Goal: Task Accomplishment & Management: Manage account settings

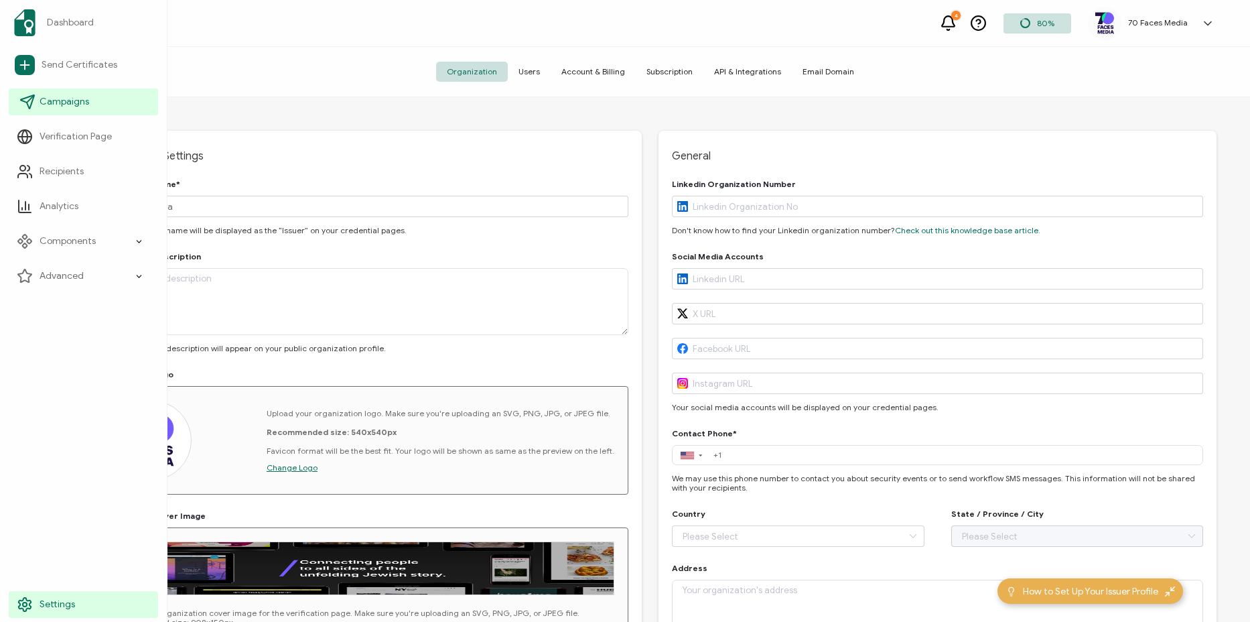
click at [58, 98] on span "Campaigns" at bounding box center [65, 101] width 50 height 13
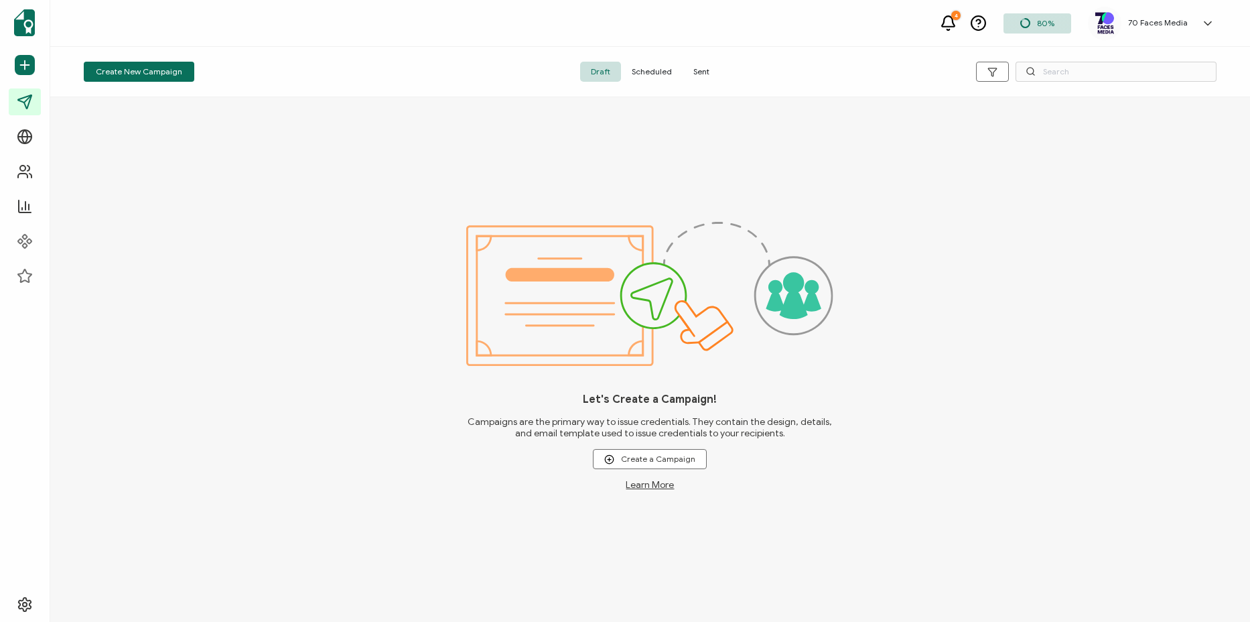
click at [686, 68] on span "Sent" at bounding box center [702, 72] width 38 height 20
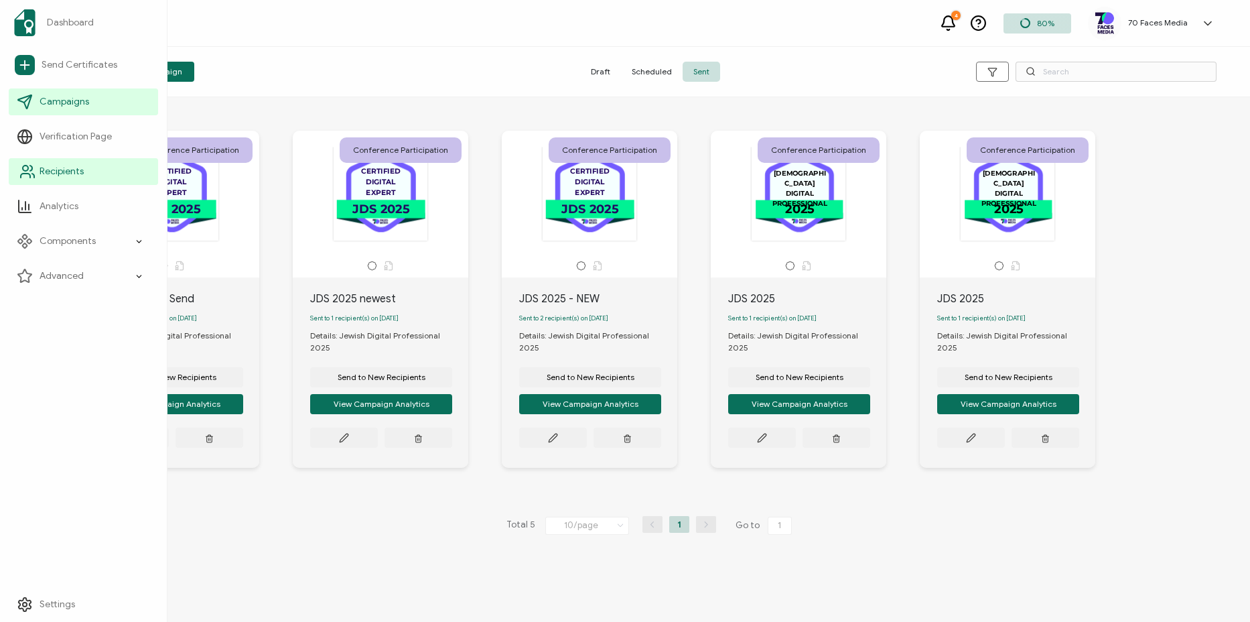
click at [40, 165] on span "Recipients" at bounding box center [62, 171] width 44 height 13
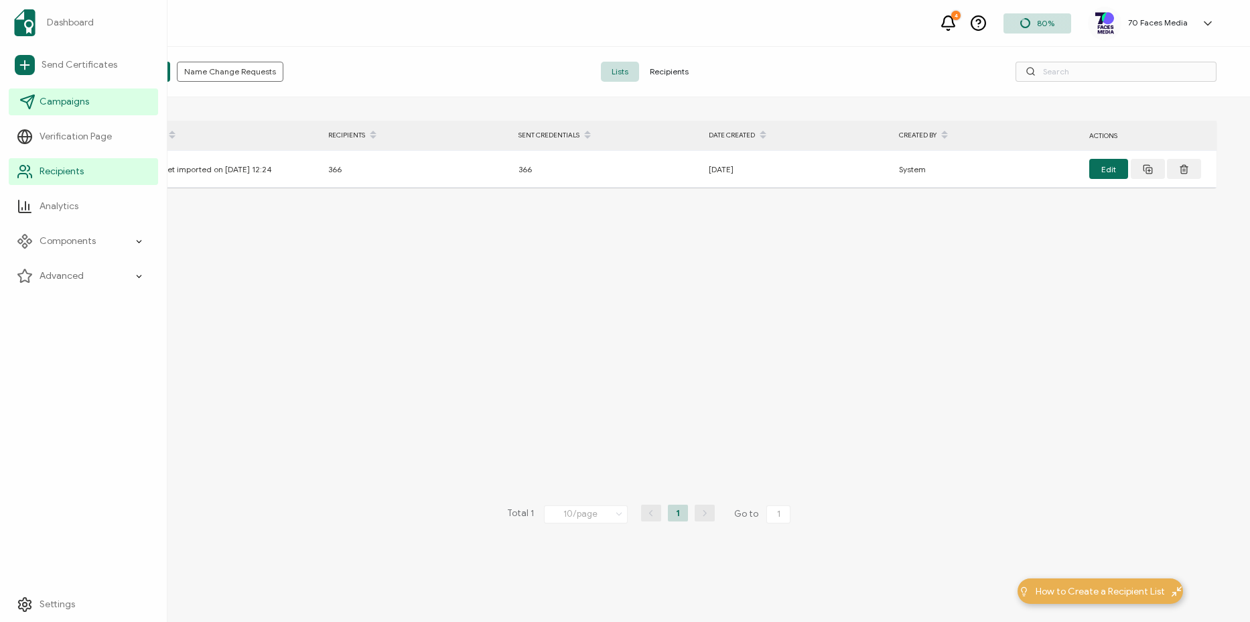
click at [19, 103] on icon at bounding box center [27, 102] width 16 height 16
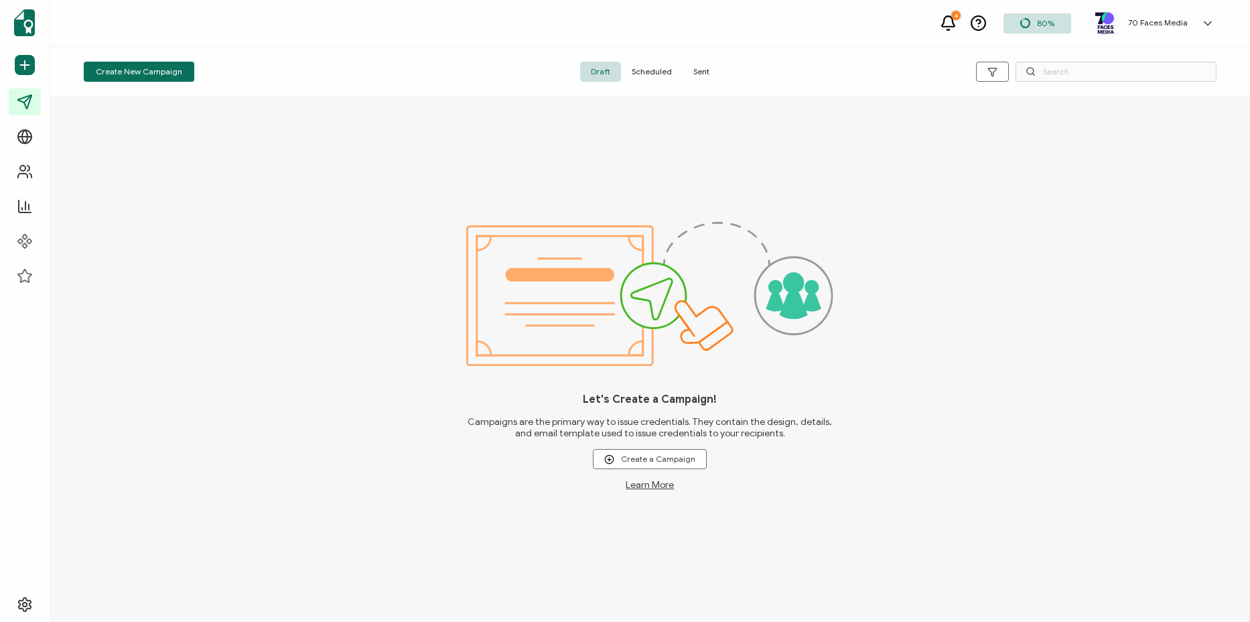
click at [689, 66] on span "Sent" at bounding box center [702, 72] width 38 height 20
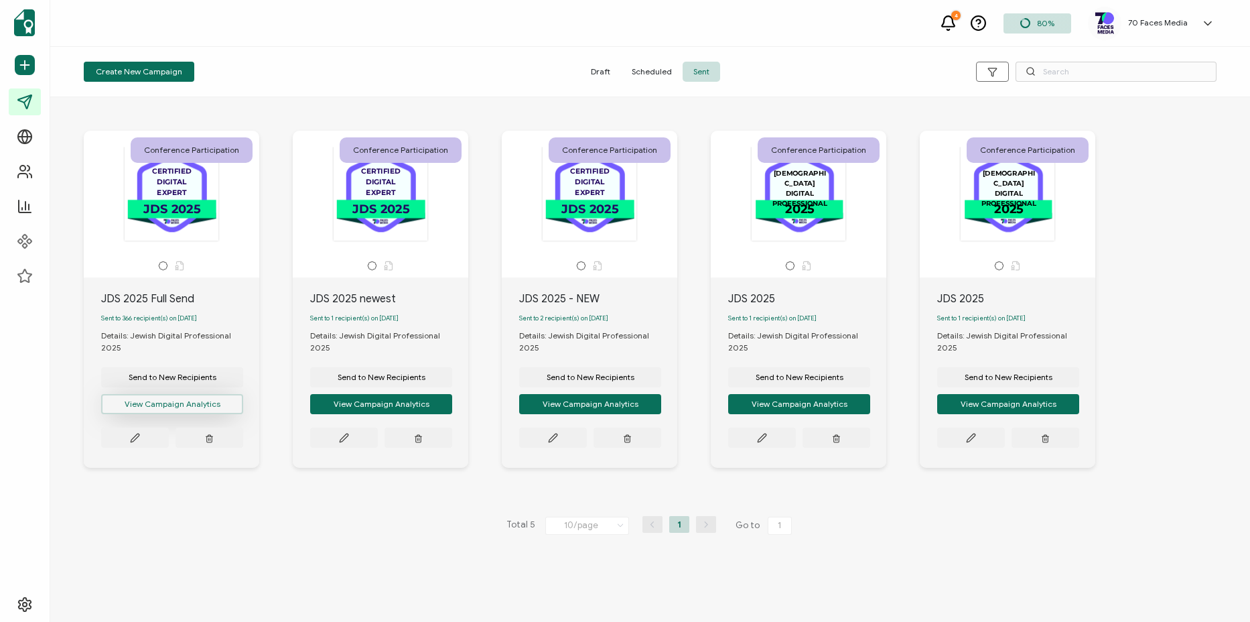
click at [167, 409] on button "View Campaign Analytics" at bounding box center [172, 404] width 142 height 20
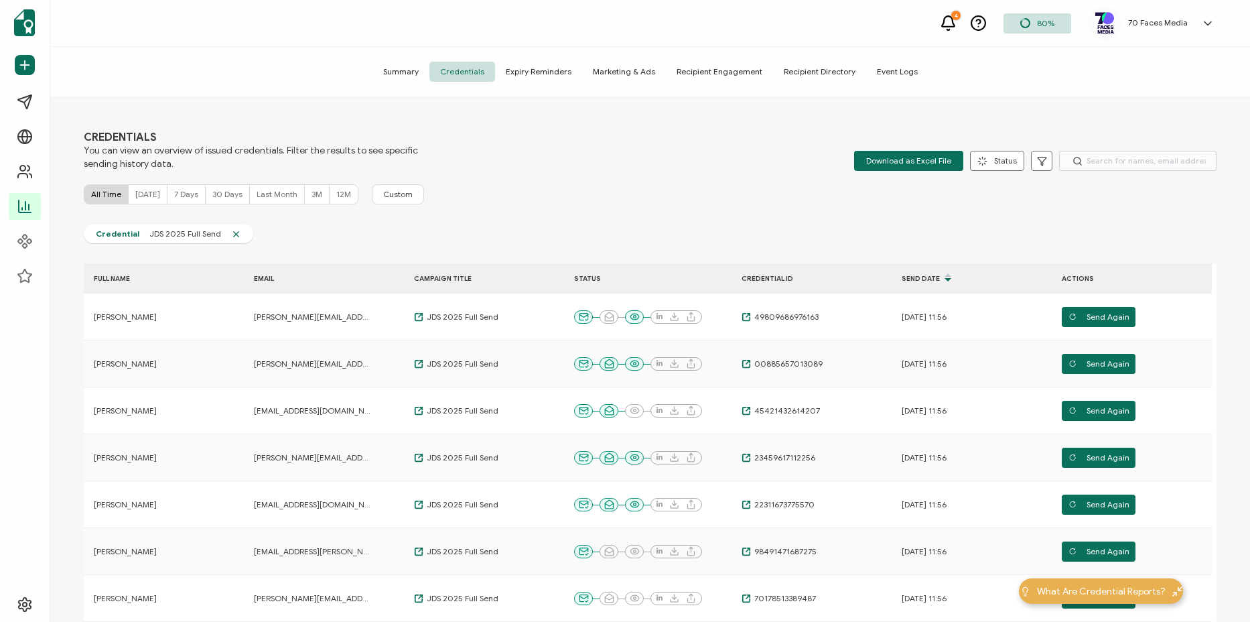
click at [725, 74] on span "Recipient Engagement" at bounding box center [719, 72] width 107 height 20
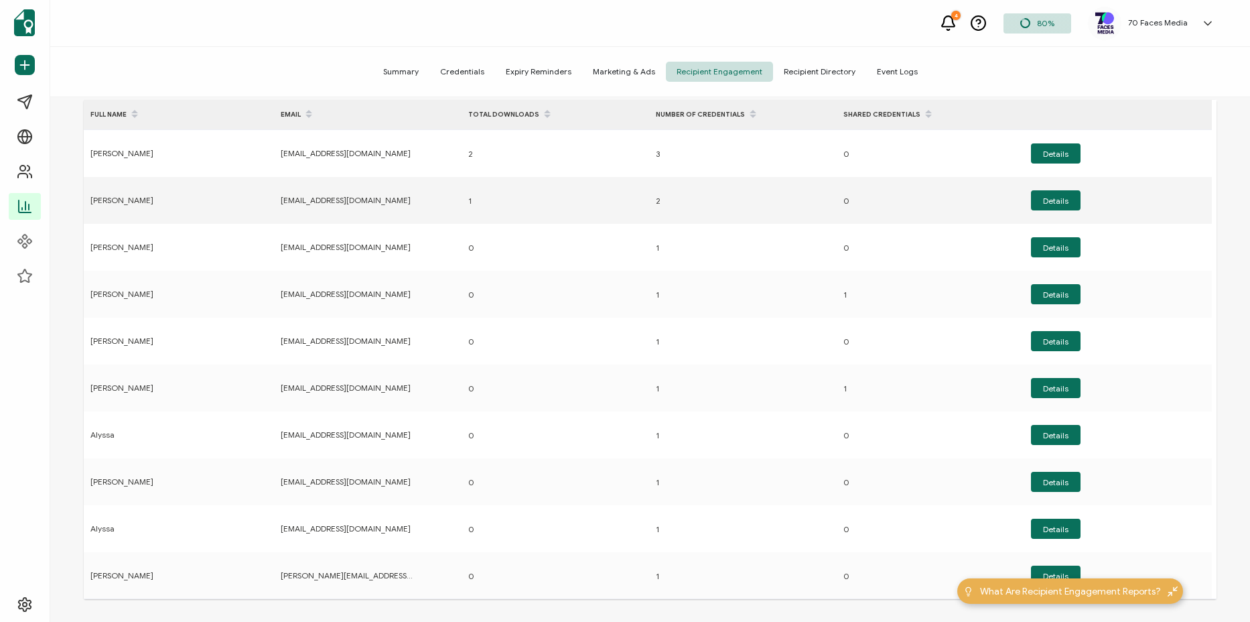
scroll to position [174, 0]
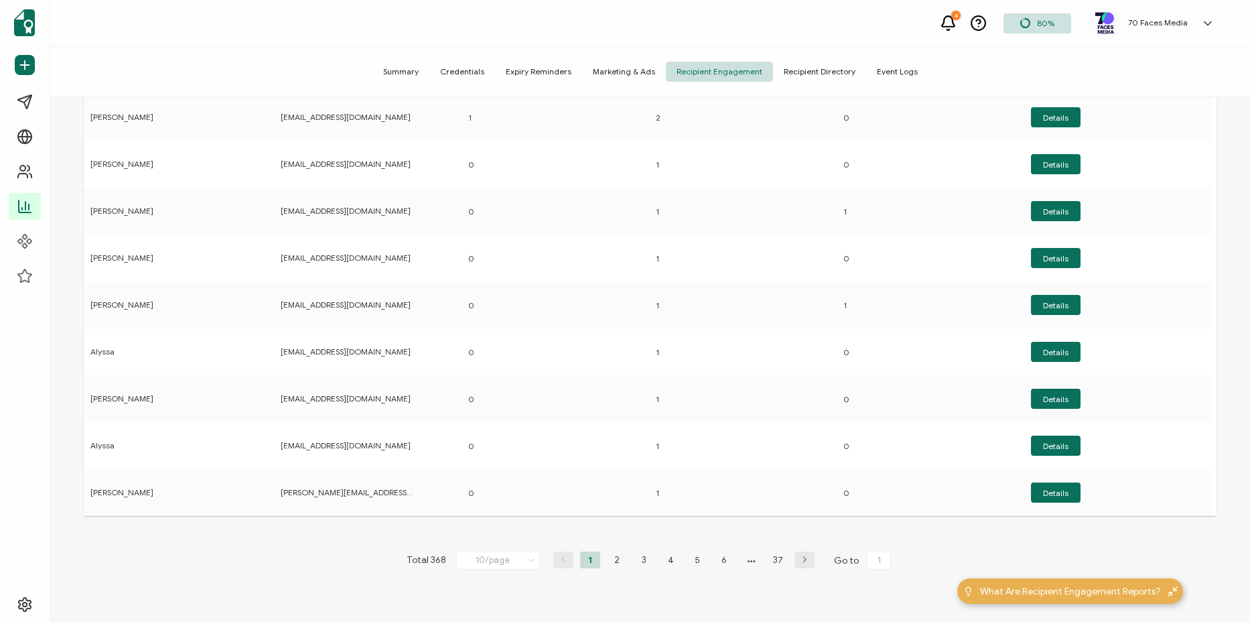
click at [531, 565] on icon at bounding box center [531, 560] width 13 height 15
click at [509, 533] on li "100/page" at bounding box center [501, 525] width 94 height 23
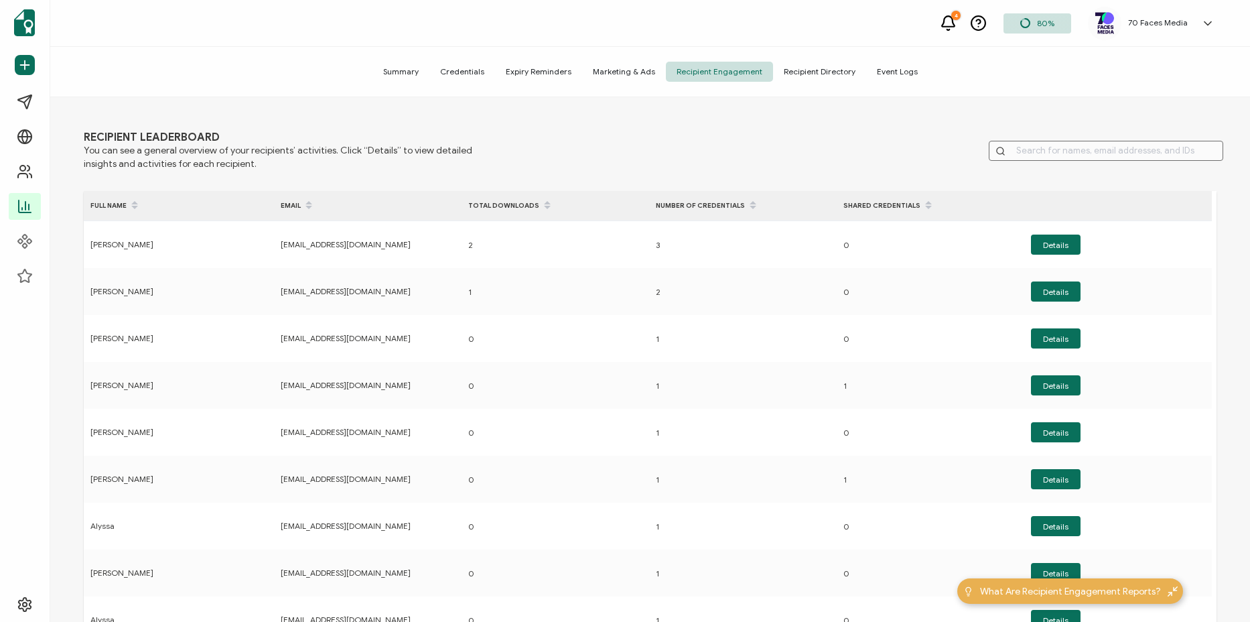
click at [860, 206] on div "SHARED CREDENTIALS" at bounding box center [931, 205] width 188 height 23
click at [707, 202] on div "NUMBER OF CREDENTIALS" at bounding box center [743, 205] width 188 height 23
click at [820, 76] on span "Recipient Directory" at bounding box center [819, 72] width 93 height 20
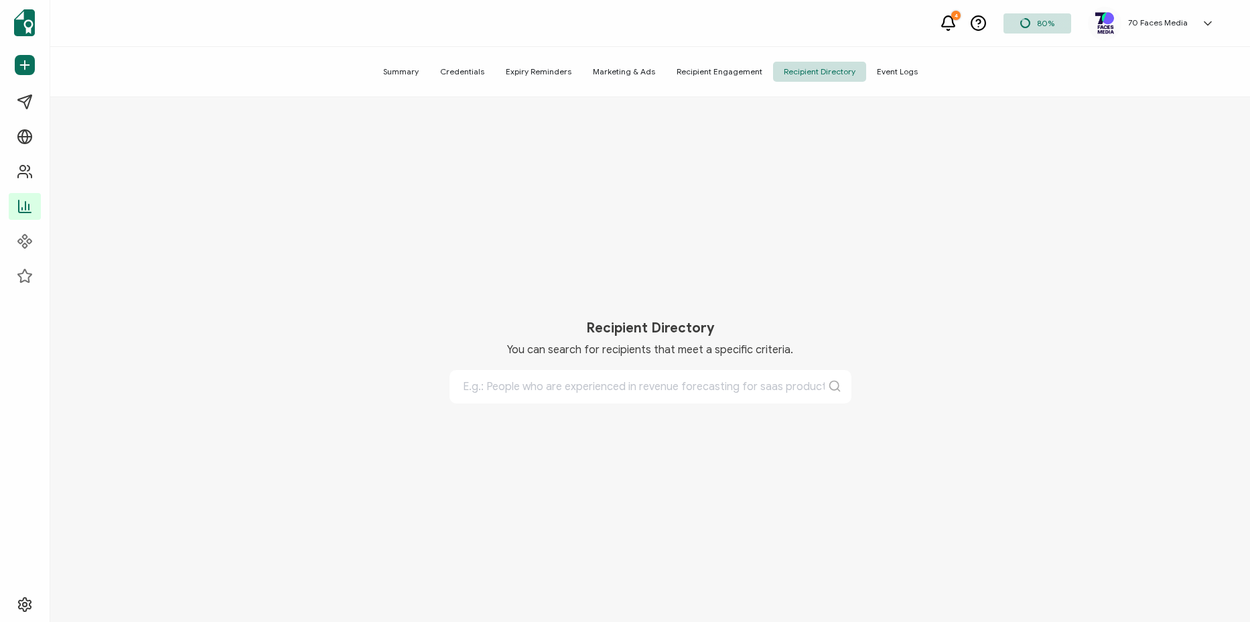
click at [903, 76] on span "Event Logs" at bounding box center [897, 72] width 62 height 20
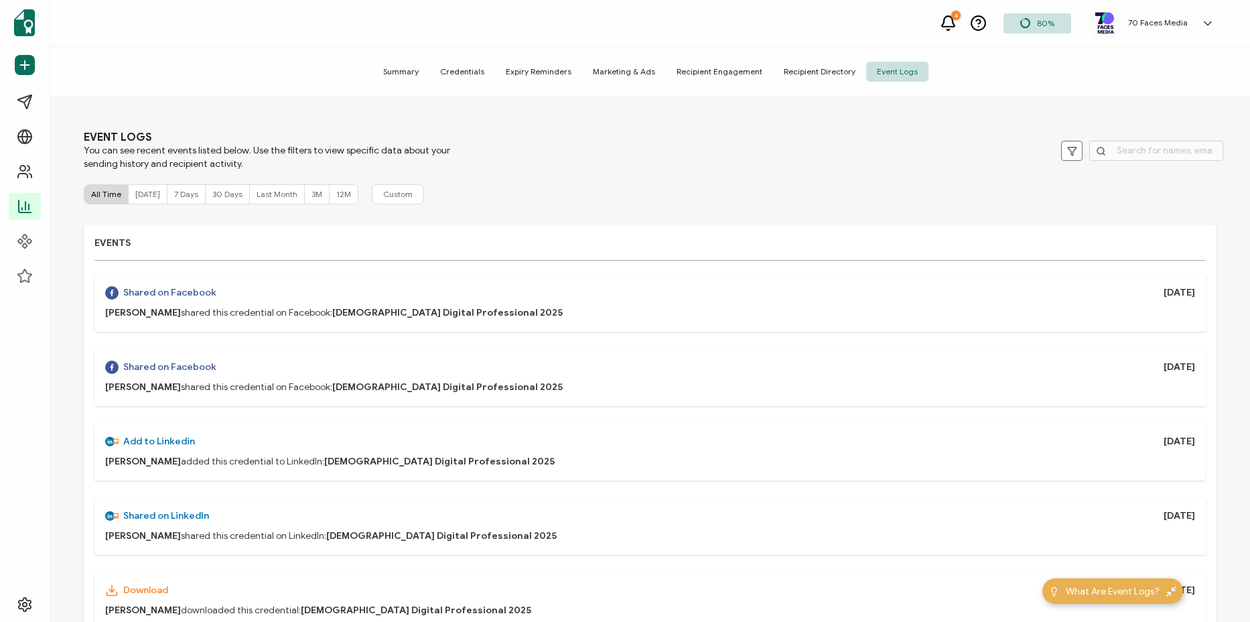
click at [702, 73] on span "Recipient Engagement" at bounding box center [719, 72] width 107 height 20
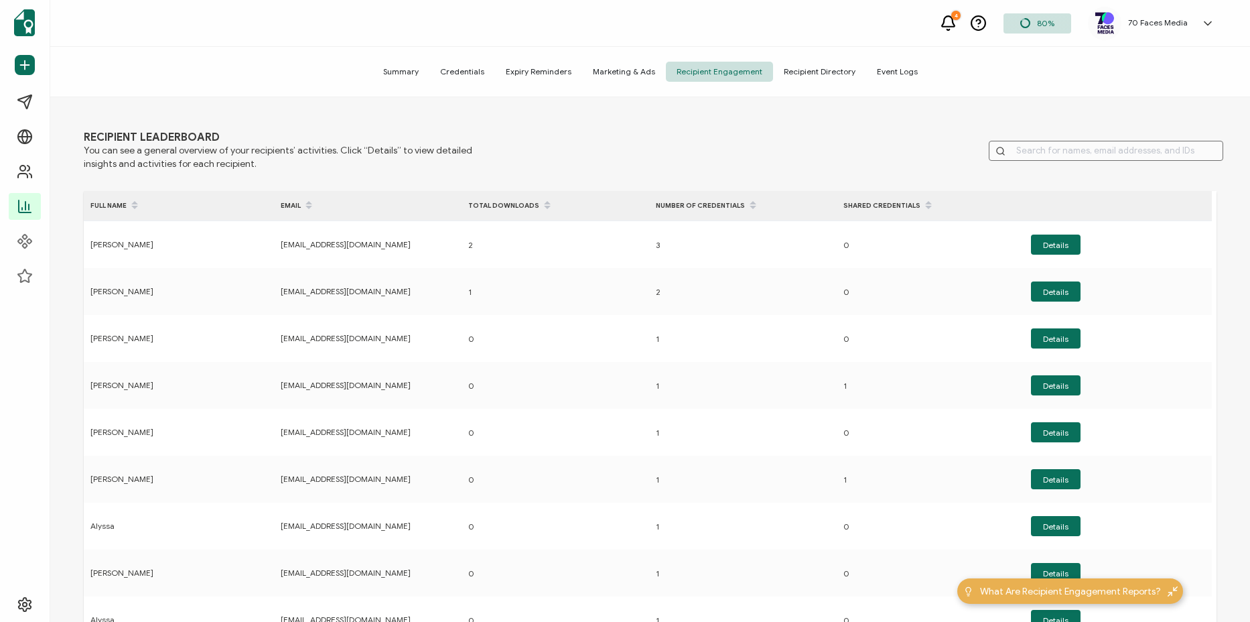
click at [900, 201] on div "SHARED CREDENTIALS" at bounding box center [931, 205] width 188 height 23
click at [900, 200] on div "SHARED CREDENTIALS" at bounding box center [931, 205] width 188 height 23
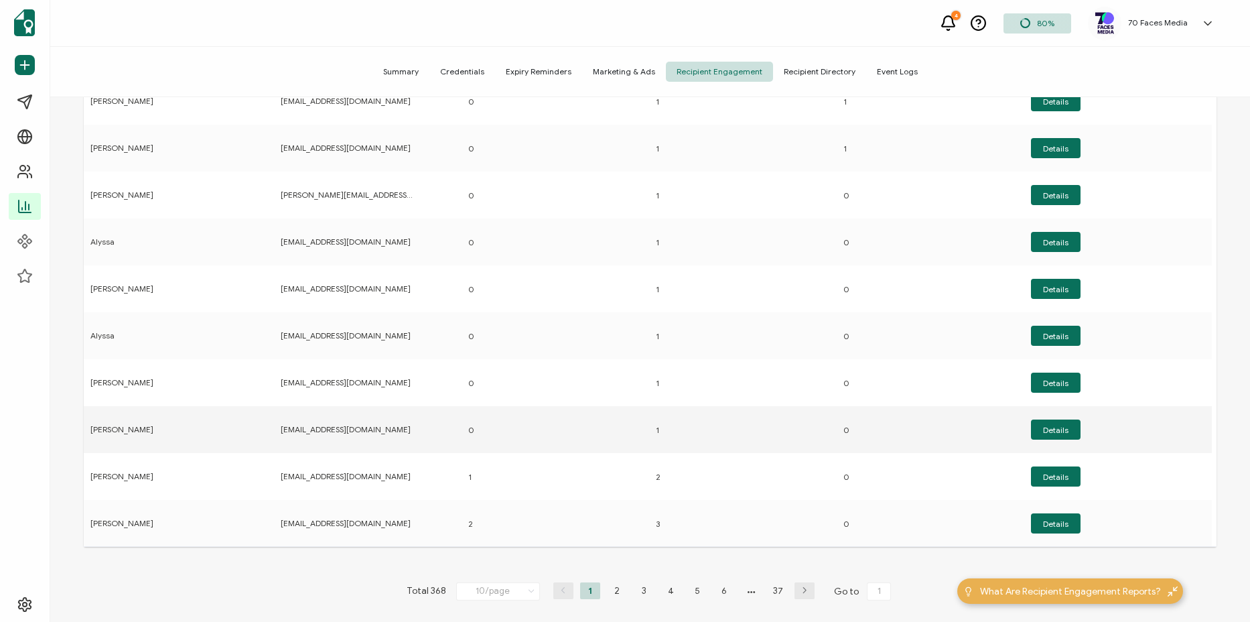
scroll to position [174, 0]
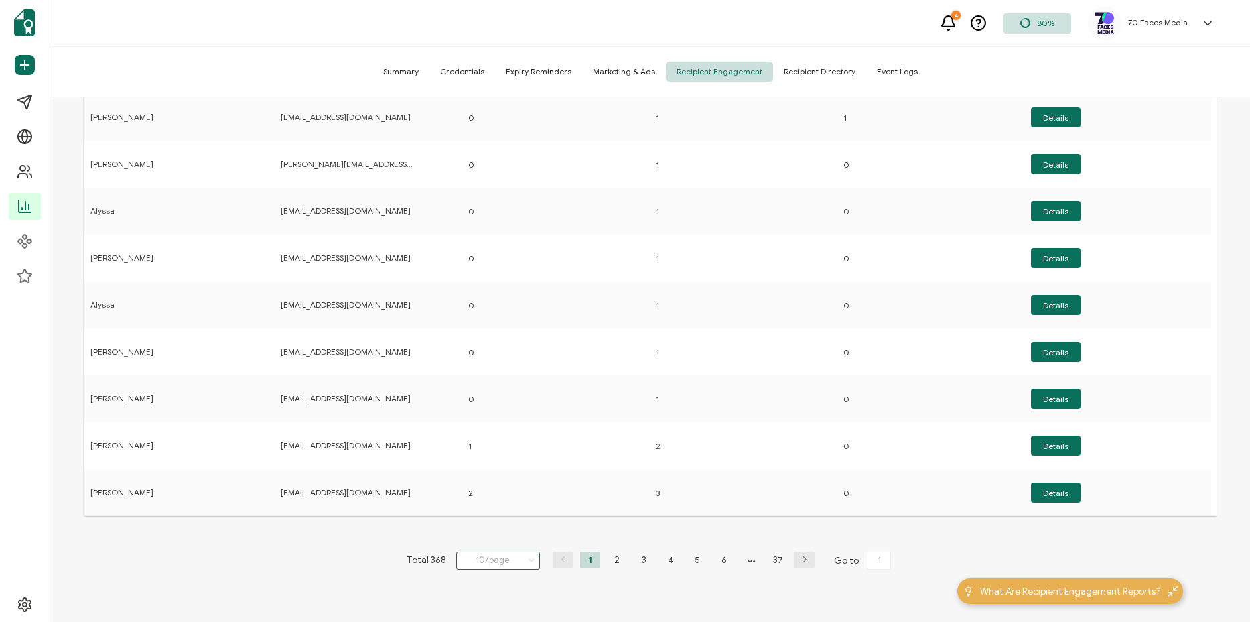
click at [498, 557] on input "10/page" at bounding box center [498, 560] width 84 height 18
click at [492, 531] on li "100/page" at bounding box center [501, 525] width 94 height 23
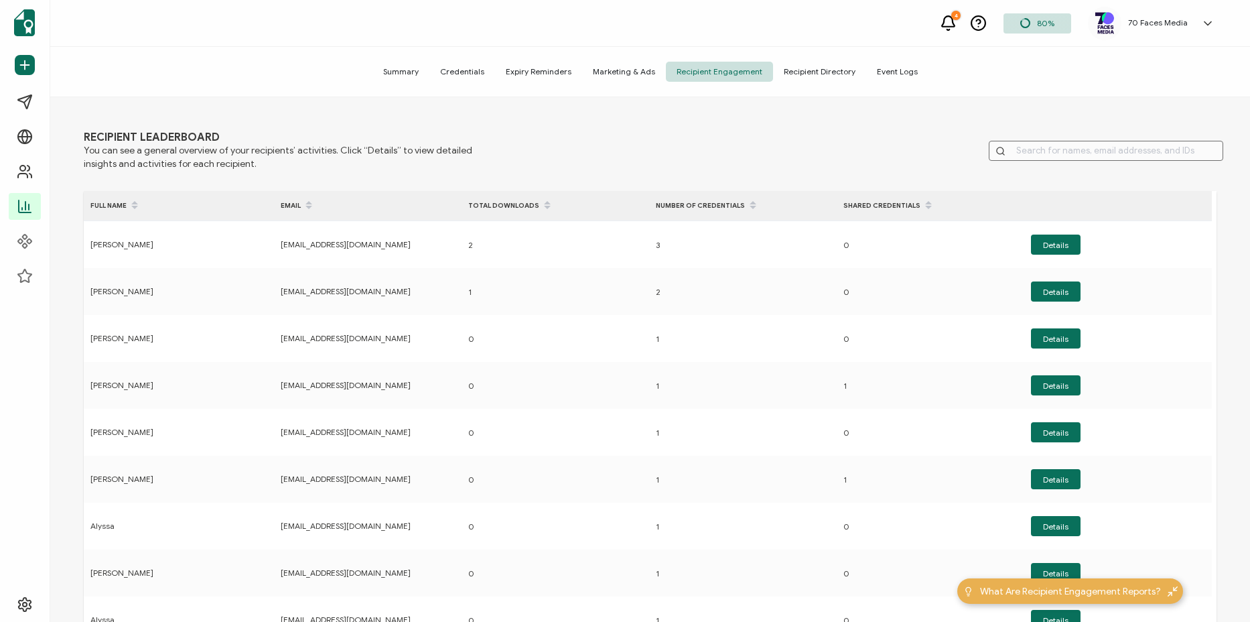
click at [878, 202] on div "SHARED CREDENTIALS" at bounding box center [931, 205] width 188 height 23
